Goal: Find specific page/section: Find specific page/section

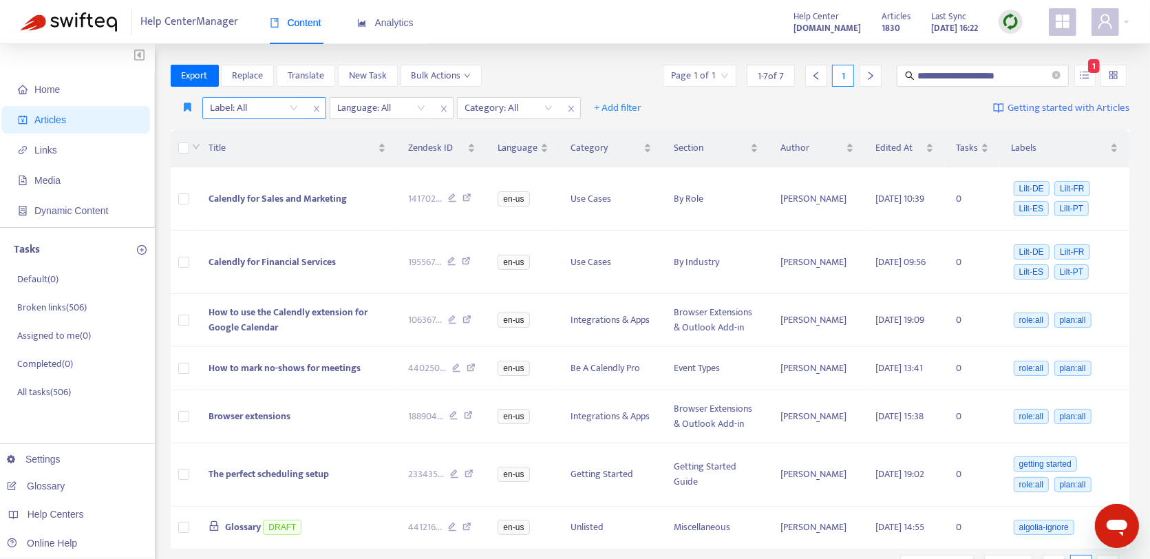
click at [295, 112] on div "Label: All" at bounding box center [254, 108] width 103 height 21
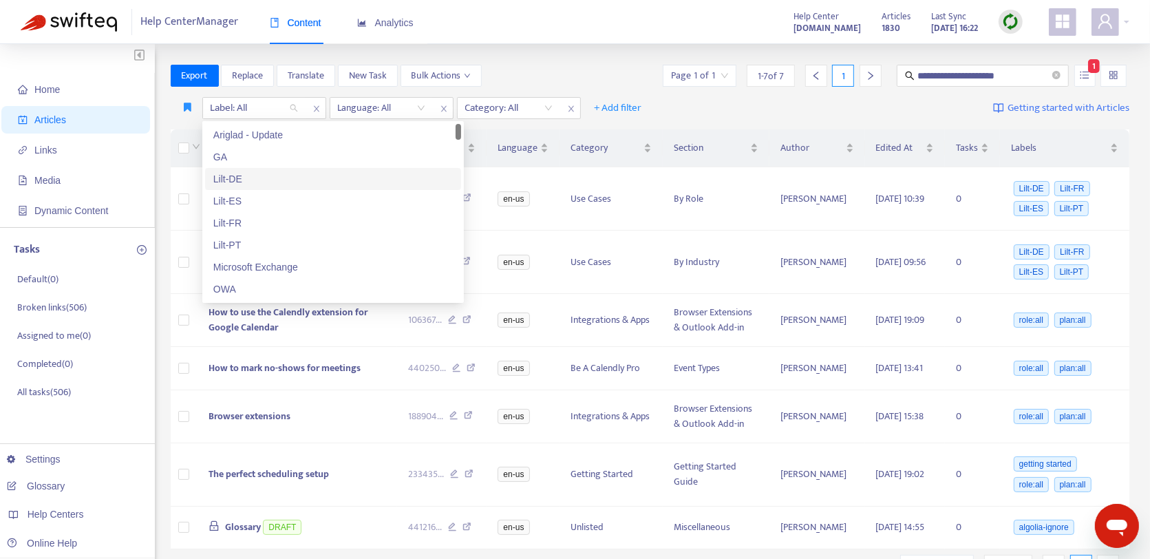
click at [308, 173] on div "Lilt-DE" at bounding box center [332, 178] width 239 height 15
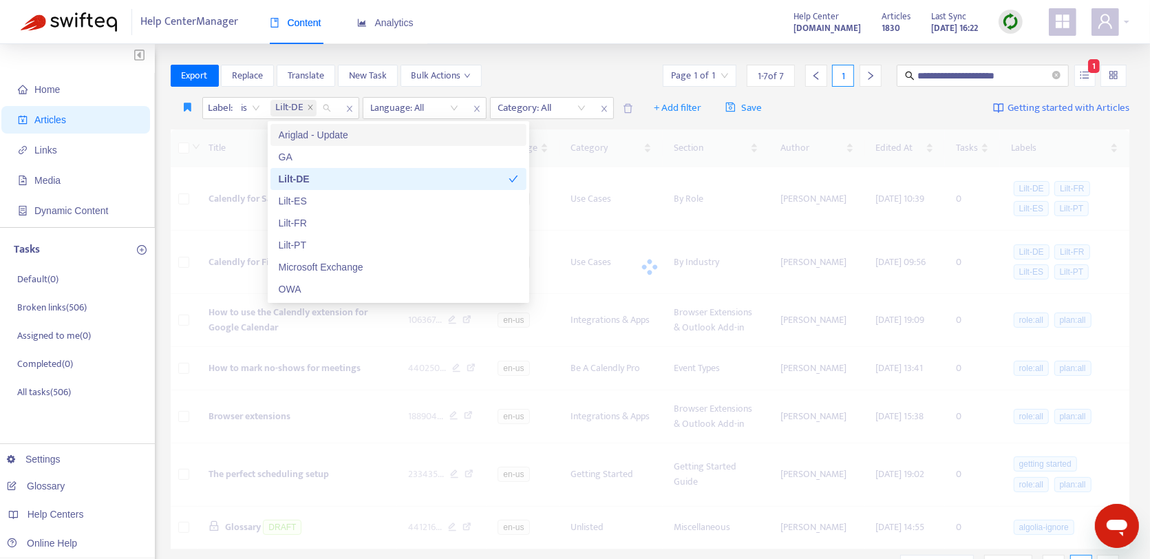
click at [564, 45] on div "**********" at bounding box center [575, 457] width 1150 height 826
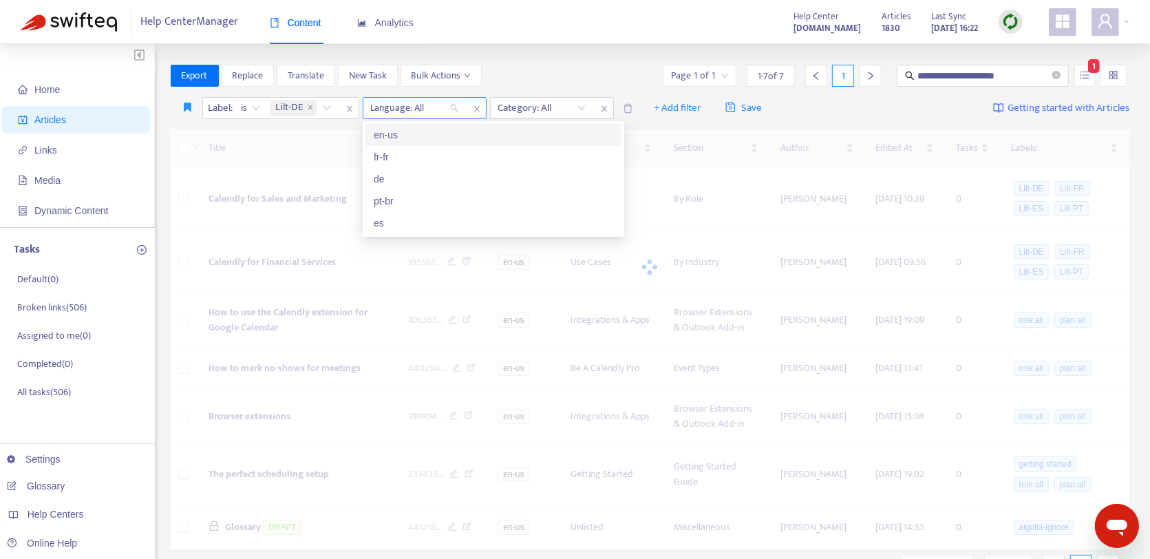
click at [427, 112] on div at bounding box center [407, 108] width 83 height 17
click at [421, 136] on div "en-us" at bounding box center [493, 134] width 239 height 15
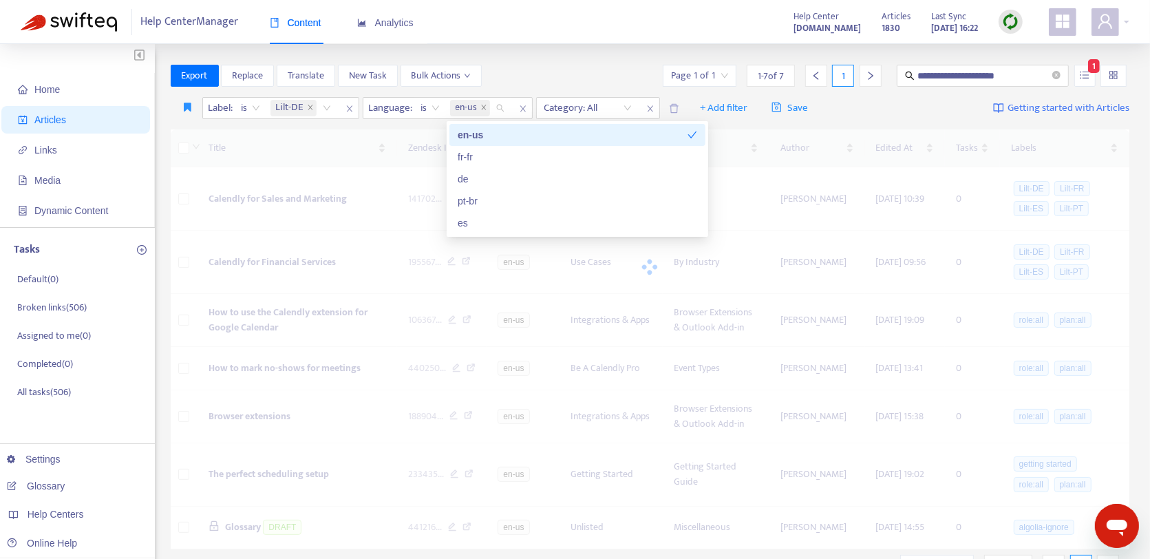
click at [570, 45] on div "**********" at bounding box center [575, 457] width 1150 height 826
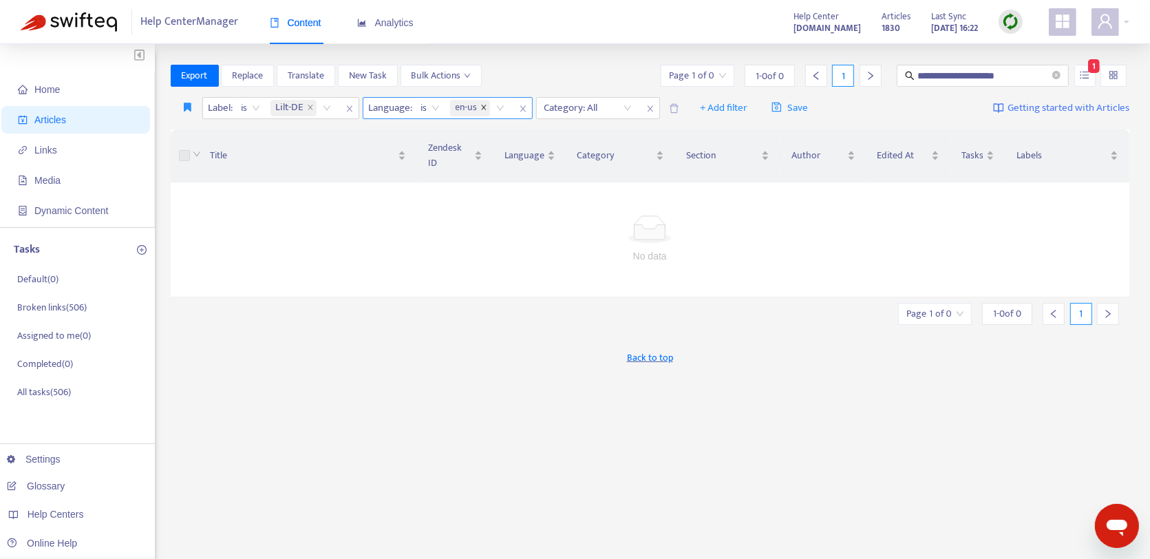
click at [484, 109] on icon "close" at bounding box center [483, 107] width 7 height 7
click at [1058, 78] on icon "close-circle" at bounding box center [1056, 75] width 8 height 8
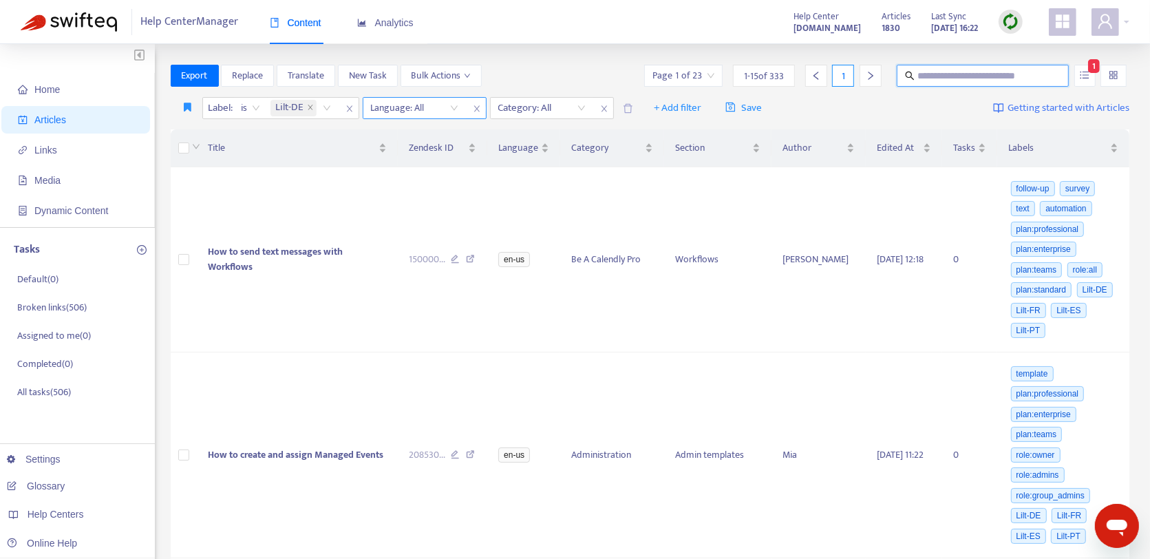
click at [1082, 77] on icon "unordered-list" at bounding box center [1085, 75] width 10 height 10
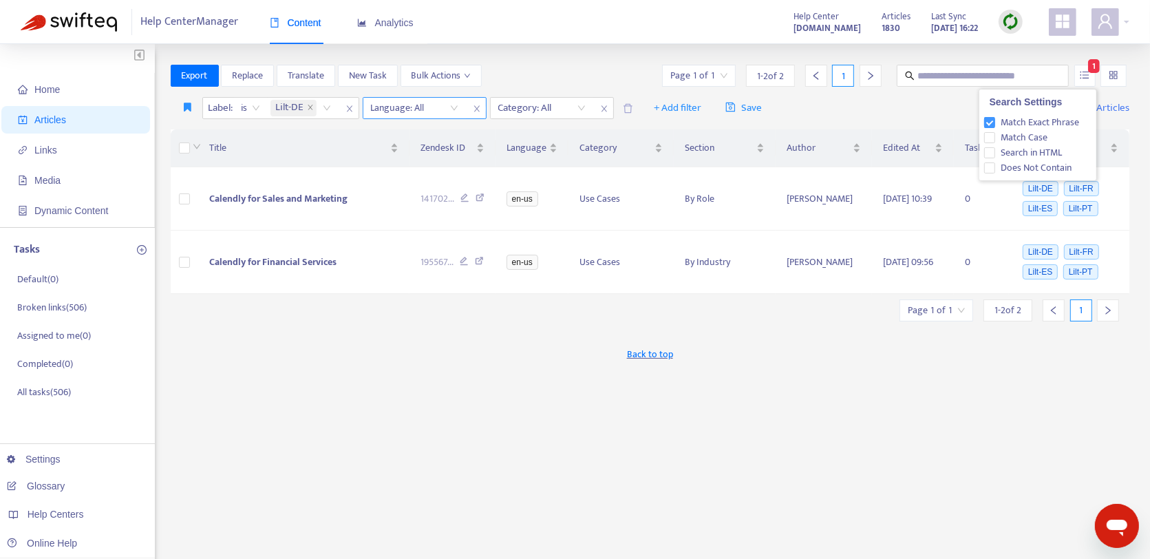
click at [1060, 119] on span "Match Exact Phrase" at bounding box center [1039, 122] width 89 height 15
click at [647, 37] on div "Help Center Manager Content Analytics Help Center [DOMAIN_NAME] Articles 1830 L…" at bounding box center [575, 22] width 1150 height 44
click at [644, 36] on div "Help Center Manager Content Analytics Help Center [DOMAIN_NAME] Articles 1830 L…" at bounding box center [575, 22] width 1150 height 44
click at [641, 45] on div "Home Articles Links Media Dynamic Content Tasks Default ( 0 ) Broken links ( 50…" at bounding box center [575, 457] width 1150 height 826
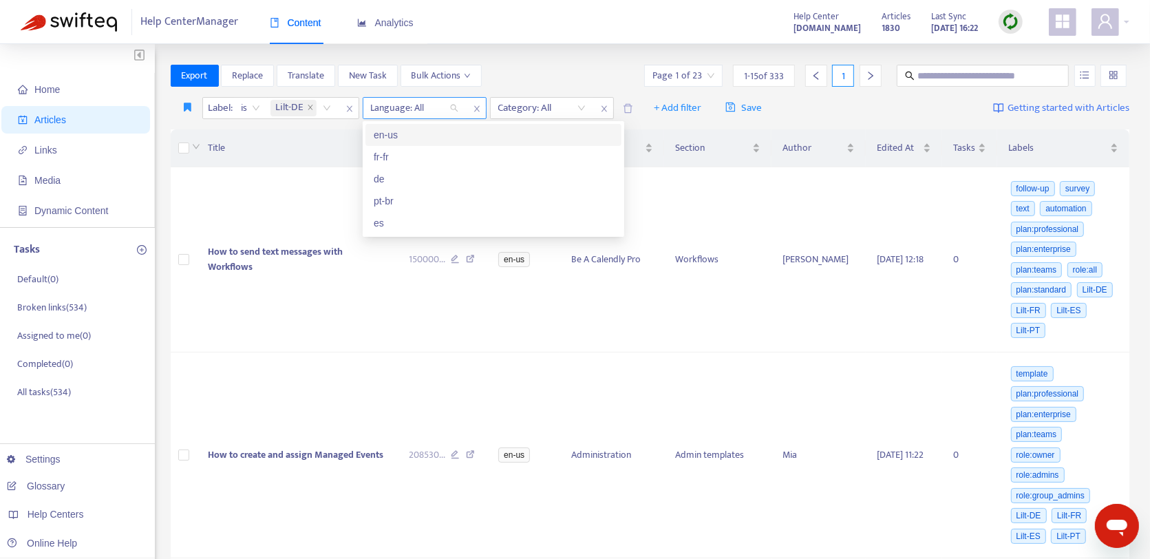
click at [450, 109] on div "Language: All" at bounding box center [414, 108] width 103 height 21
click at [439, 136] on div "en-us" at bounding box center [493, 134] width 239 height 15
